Goal: Task Accomplishment & Management: Manage account settings

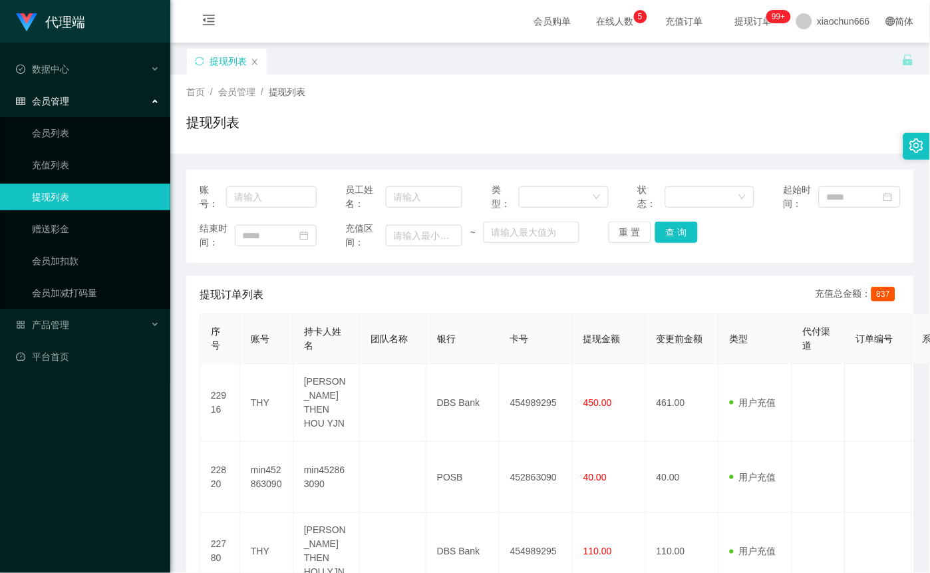
click at [69, 100] on span "会员管理" at bounding box center [42, 101] width 53 height 11
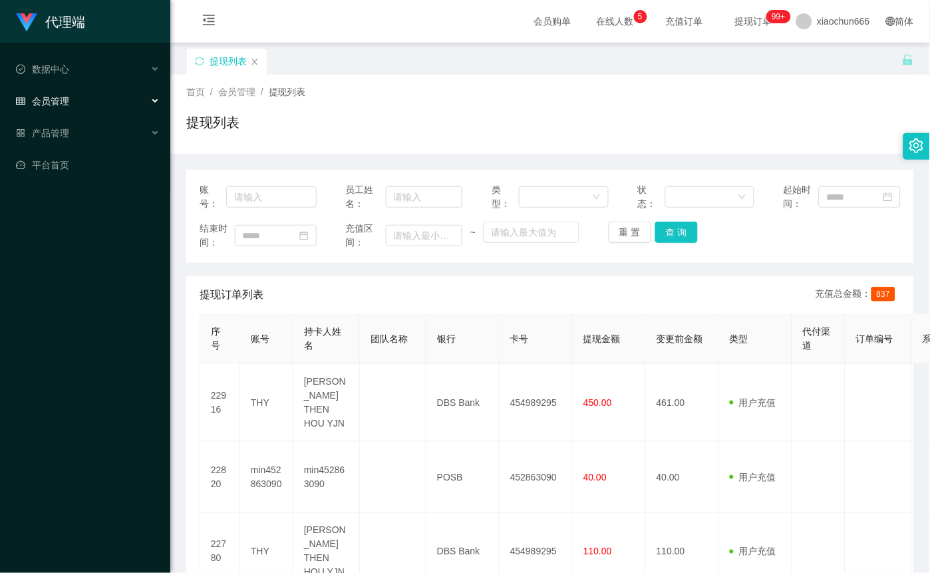
click at [73, 96] on div "会员管理" at bounding box center [85, 101] width 170 height 27
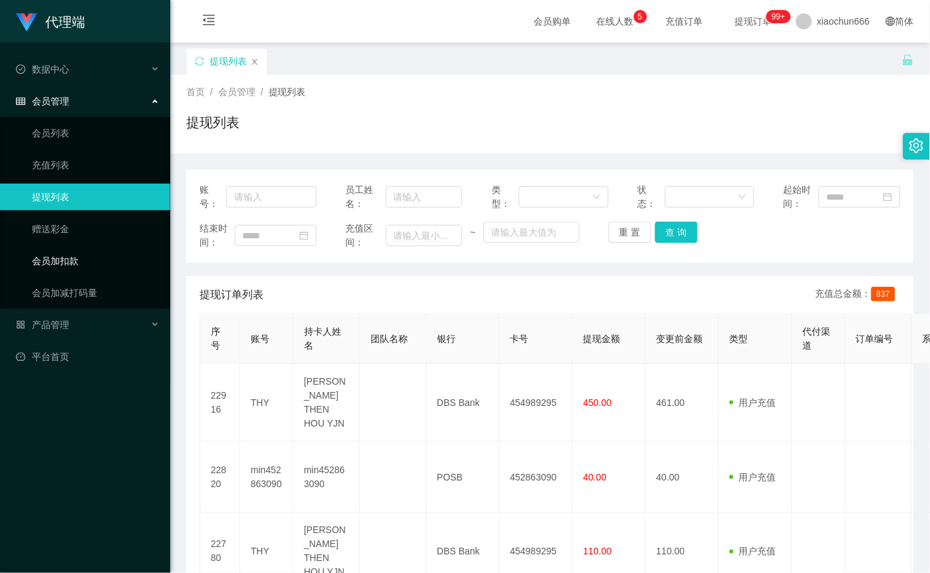
click at [97, 255] on link "会员加扣款" at bounding box center [96, 260] width 128 height 27
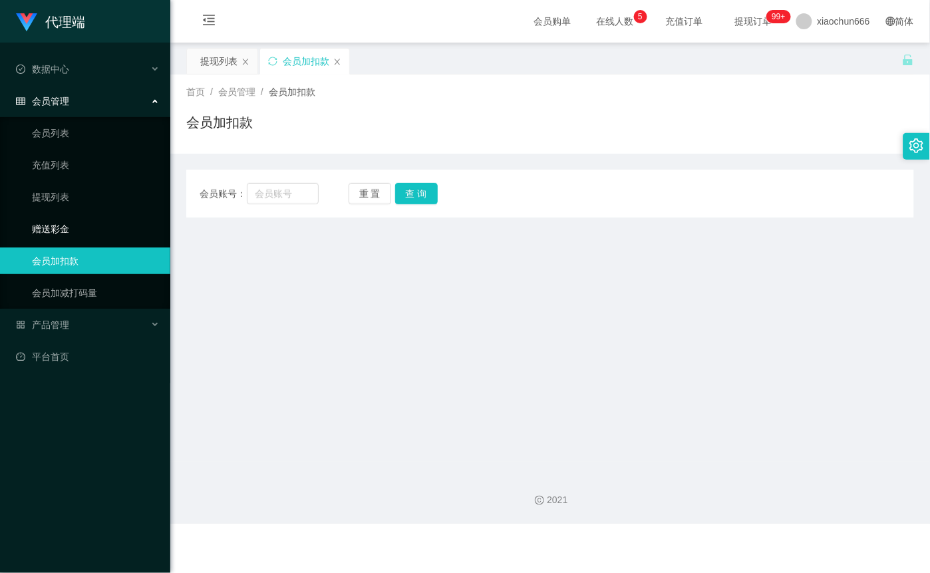
drag, startPoint x: 90, startPoint y: 227, endPoint x: 100, endPoint y: 227, distance: 9.3
click at [91, 227] on link "赠送彩金" at bounding box center [96, 228] width 128 height 27
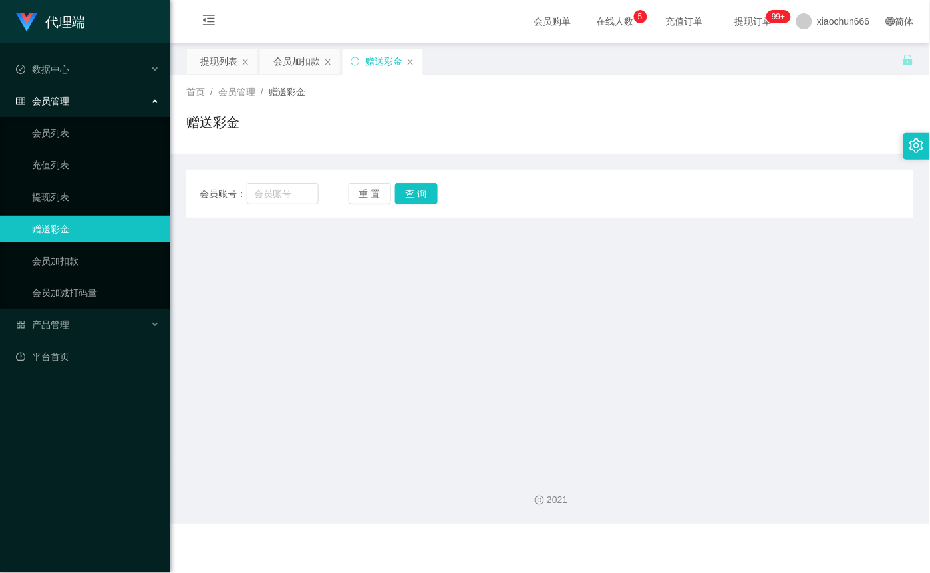
drag, startPoint x: 412, startPoint y: 60, endPoint x: 412, endPoint y: 69, distance: 9.3
click at [412, 60] on icon "图标: close" at bounding box center [410, 62] width 8 height 8
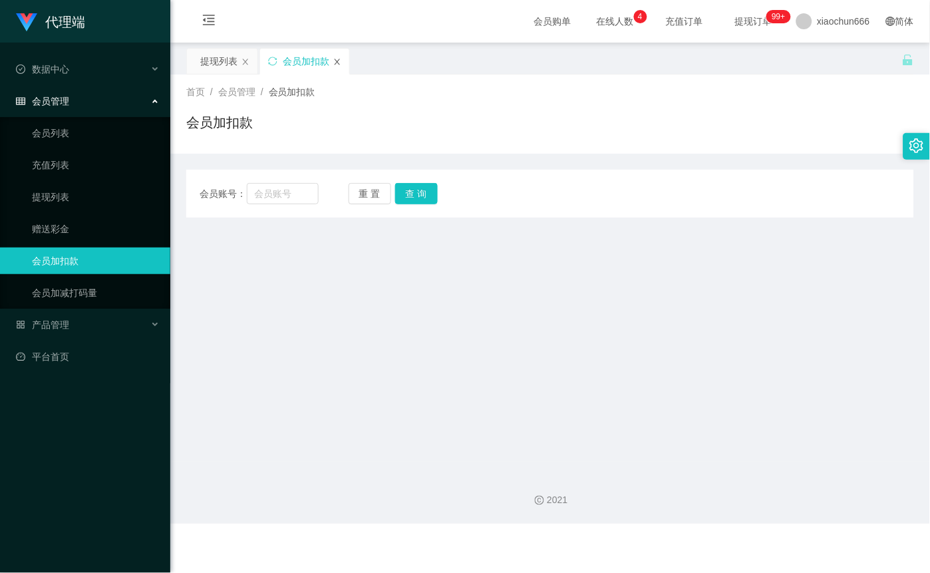
click at [339, 60] on icon "图标: close" at bounding box center [337, 62] width 8 height 8
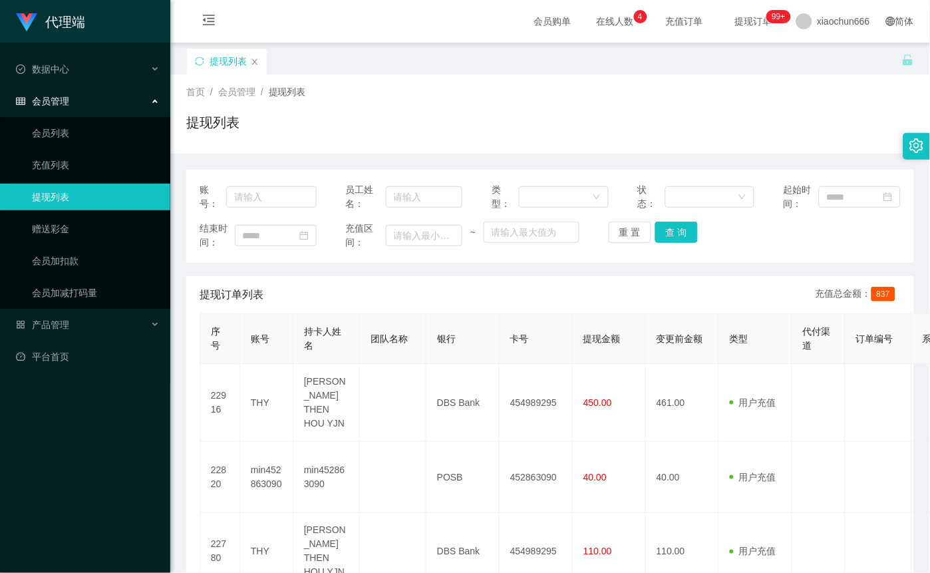
click at [227, 55] on div "提现列表" at bounding box center [228, 61] width 37 height 25
click at [235, 64] on div "提现列表" at bounding box center [228, 61] width 37 height 25
click at [262, 60] on div "提现列表" at bounding box center [227, 61] width 80 height 25
click at [98, 229] on link "赠送彩金" at bounding box center [96, 228] width 128 height 27
